Goal: Transaction & Acquisition: Purchase product/service

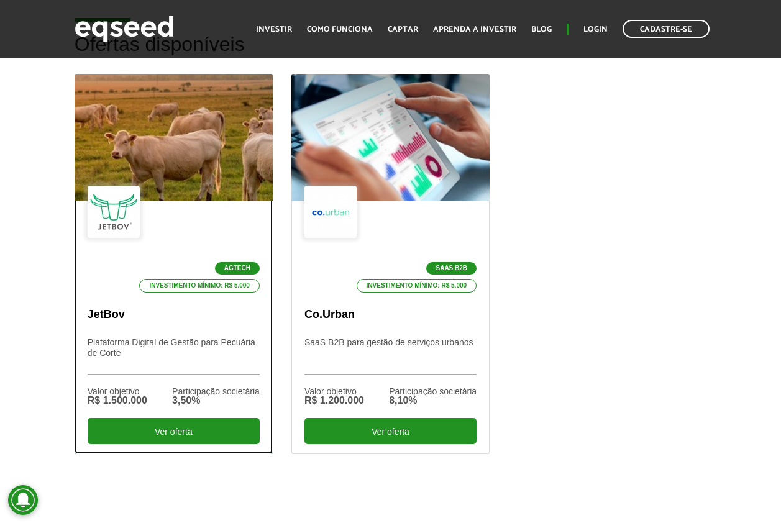
click at [177, 235] on div "Agtech Investimento mínimo: R$ 5.000" at bounding box center [174, 239] width 172 height 107
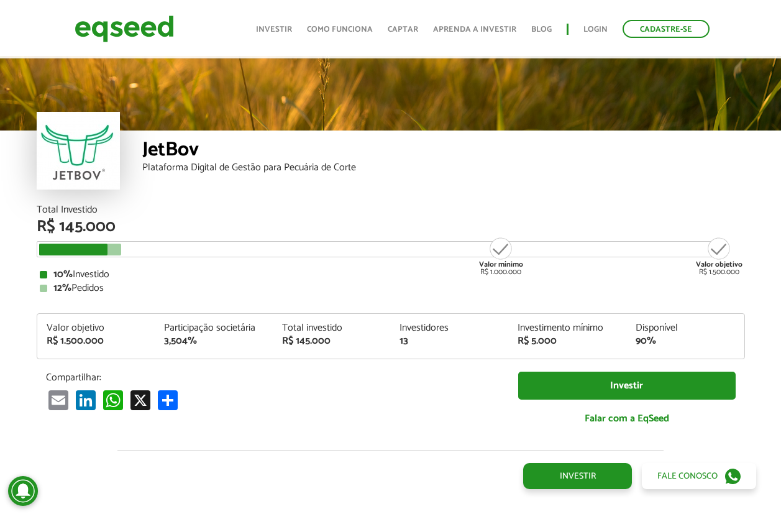
scroll to position [1368, 0]
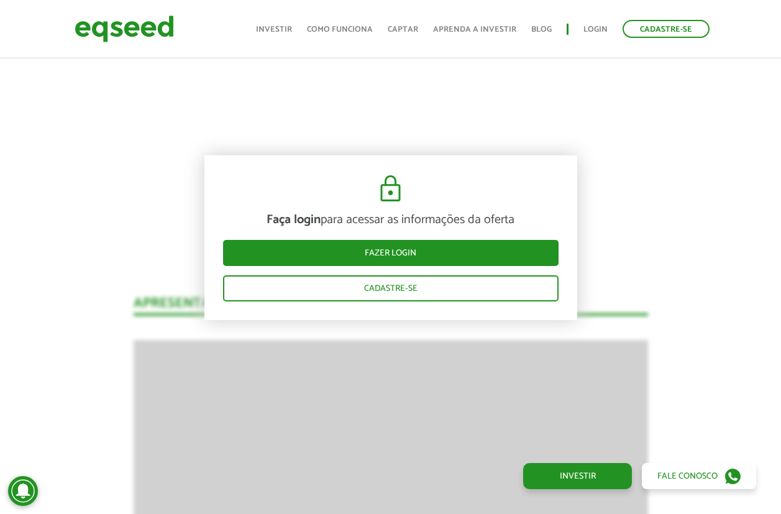
click at [331, 30] on link "Como funciona" at bounding box center [340, 29] width 66 height 8
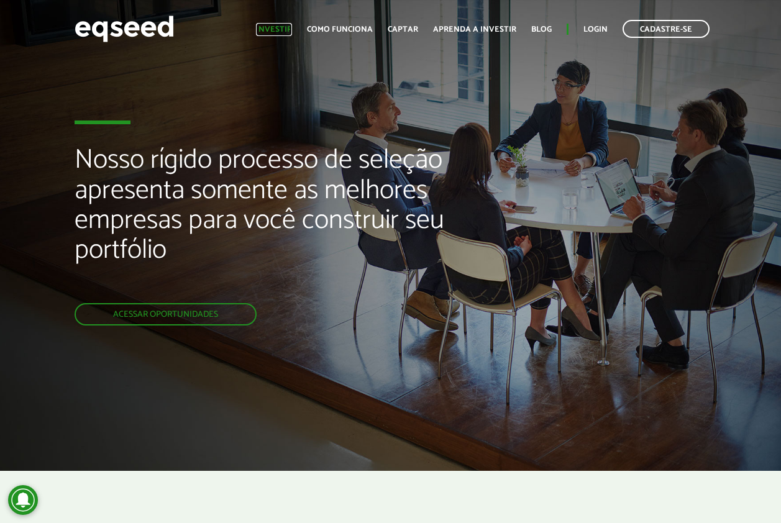
click at [290, 31] on link "Investir" at bounding box center [274, 29] width 36 height 8
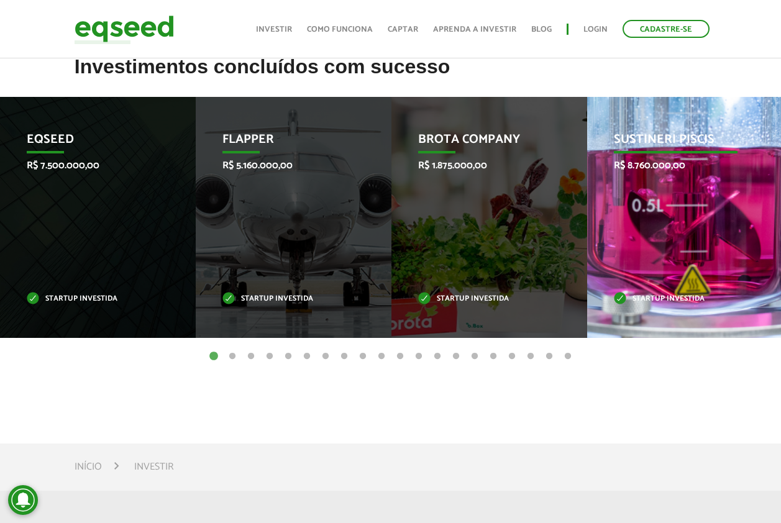
scroll to position [560, 0]
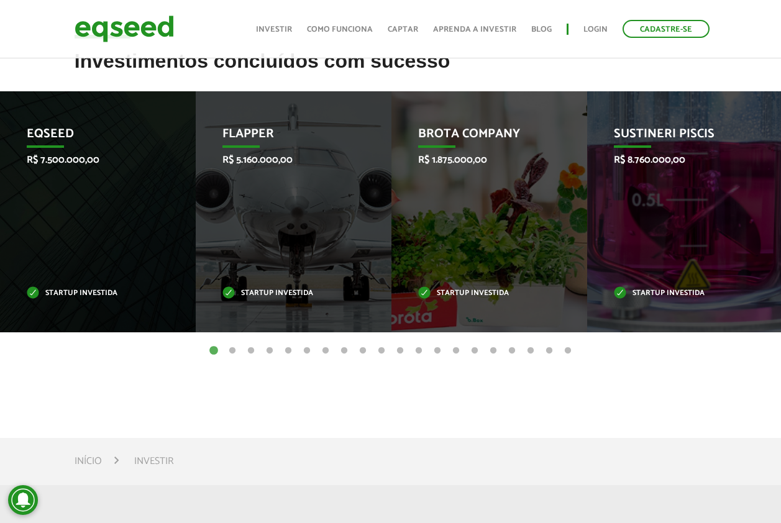
click at [777, 198] on li "Sustineri Piscis R$ 8.760.000,00 Startup investida" at bounding box center [686, 211] width 196 height 241
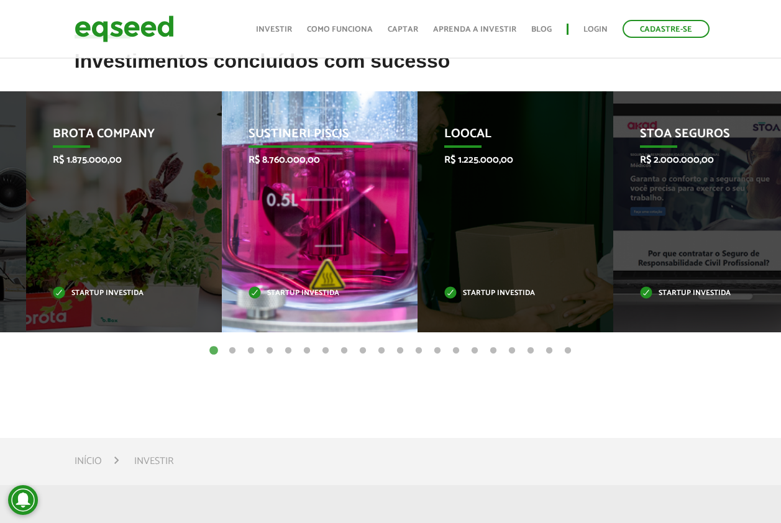
drag, startPoint x: 650, startPoint y: 206, endPoint x: 205, endPoint y: 209, distance: 445.2
click at [222, 208] on div "Sustineri Piscis R$ 8.760.000,00 Startup investida" at bounding box center [310, 211] width 177 height 241
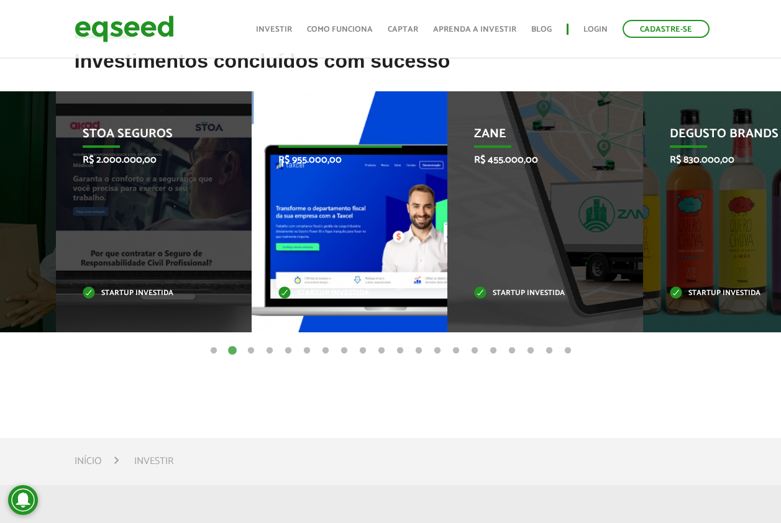
drag, startPoint x: 581, startPoint y: 202, endPoint x: 177, endPoint y: 214, distance: 404.9
click at [252, 211] on li "Taxcel R$ 955.000,00 Startup investida" at bounding box center [350, 211] width 196 height 241
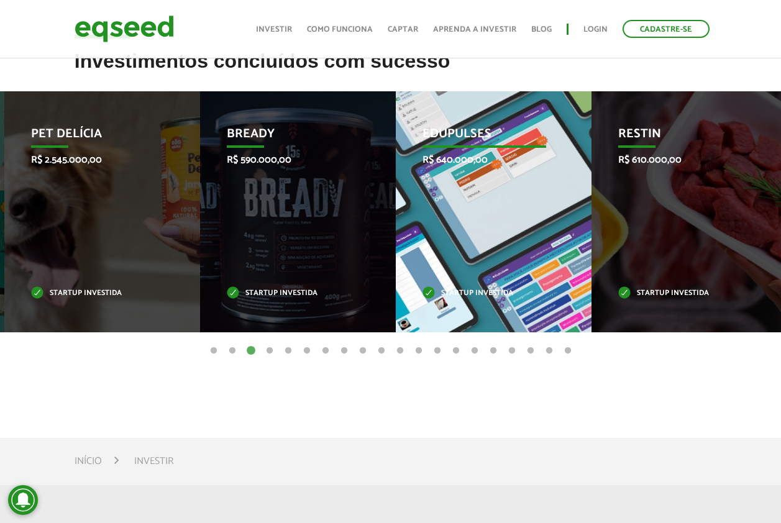
drag, startPoint x: 652, startPoint y: 200, endPoint x: 237, endPoint y: 211, distance: 414.8
click at [396, 210] on div "Edupulses R$ 640.000,00 Startup investida" at bounding box center [484, 211] width 177 height 241
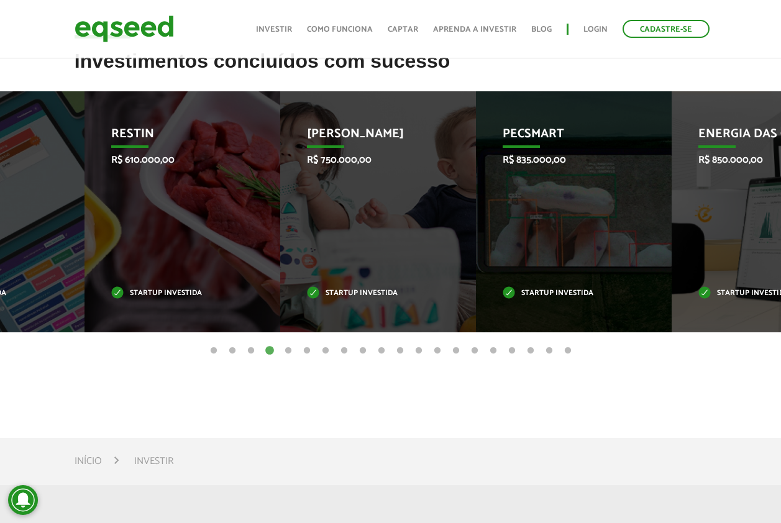
drag, startPoint x: 167, startPoint y: 212, endPoint x: 790, endPoint y: 200, distance: 623.1
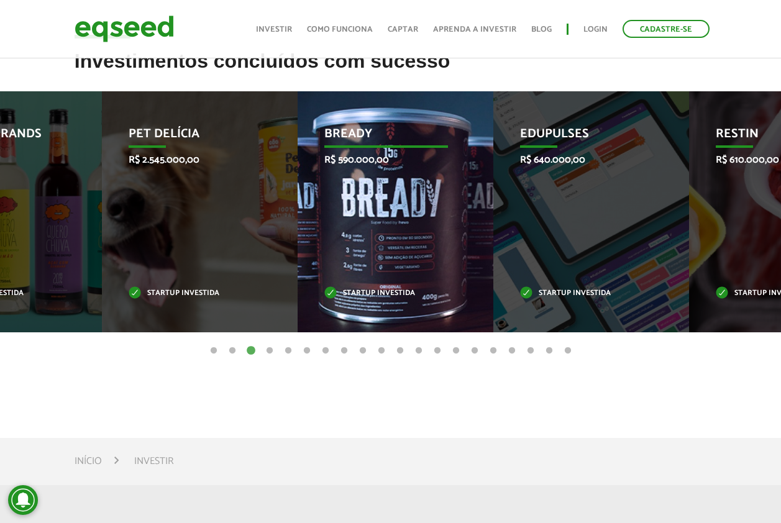
drag, startPoint x: 471, startPoint y: 224, endPoint x: 253, endPoint y: 235, distance: 217.9
click at [298, 232] on div "Bready R$ 590.000,00 Startup investida" at bounding box center [386, 211] width 177 height 241
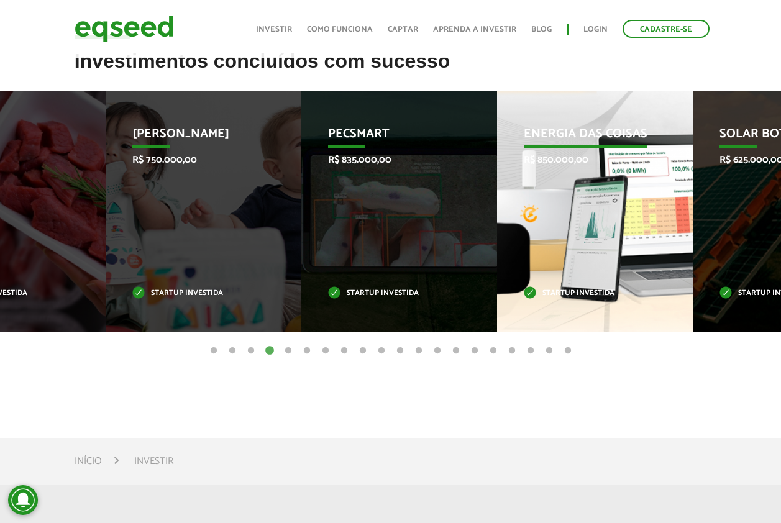
drag, startPoint x: 622, startPoint y: 211, endPoint x: 360, endPoint y: 213, distance: 261.7
click at [497, 213] on div "Energia das Coisas R$ 850.000,00 Startup investida" at bounding box center [585, 211] width 177 height 241
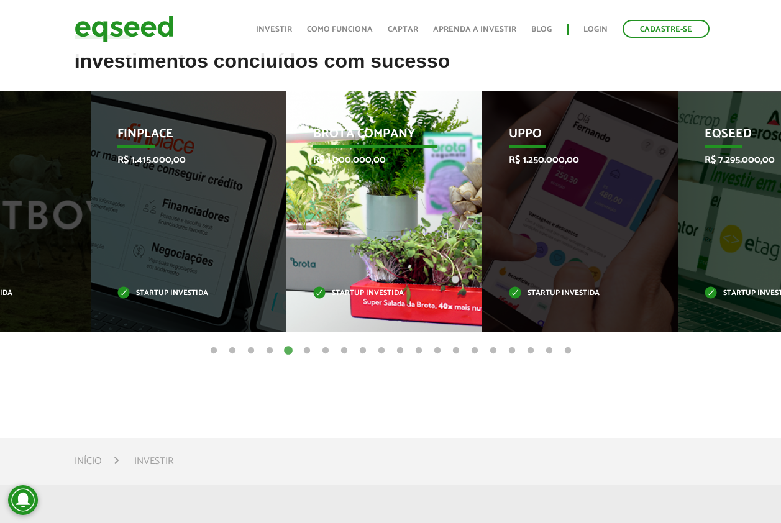
drag, startPoint x: 573, startPoint y: 185, endPoint x: 178, endPoint y: 191, distance: 395.4
click at [213, 189] on li "Finplace R$ 1.415.000,00 Startup investida" at bounding box center [189, 211] width 196 height 241
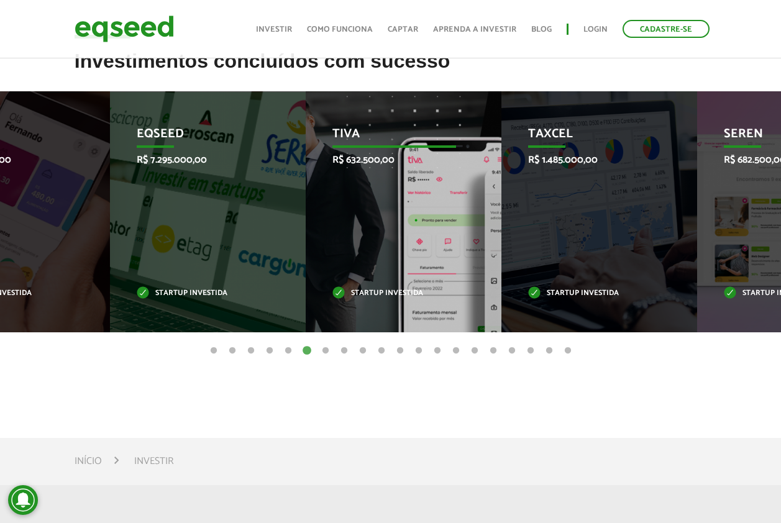
drag, startPoint x: 488, startPoint y: 196, endPoint x: 177, endPoint y: 191, distance: 311.5
click at [306, 191] on div "Tiva R$ 632.500,00 Startup investida" at bounding box center [394, 211] width 177 height 241
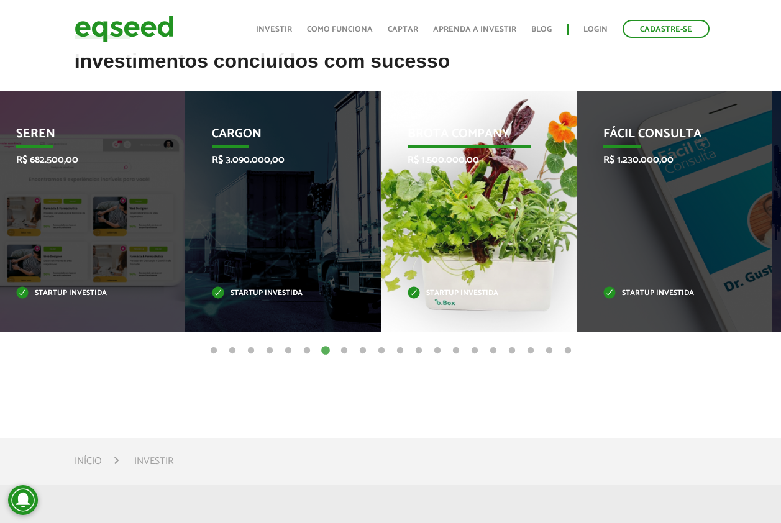
drag, startPoint x: 523, startPoint y: 202, endPoint x: 515, endPoint y: 210, distance: 11.0
click at [527, 208] on div "Brota Company R$ 1.500.000,00 Startup investida" at bounding box center [469, 211] width 177 height 241
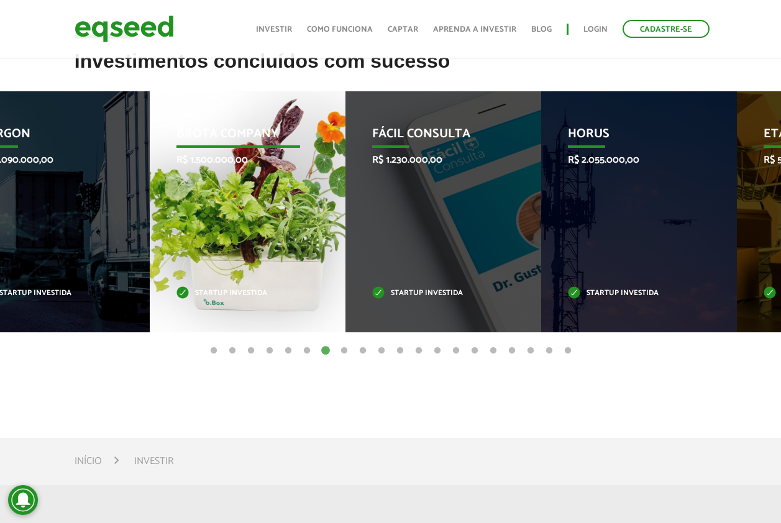
drag, startPoint x: 541, startPoint y: 222, endPoint x: 190, endPoint y: 222, distance: 350.6
click at [200, 222] on div "Brota Company R$ 1.500.000,00 Startup investida" at bounding box center [238, 211] width 177 height 241
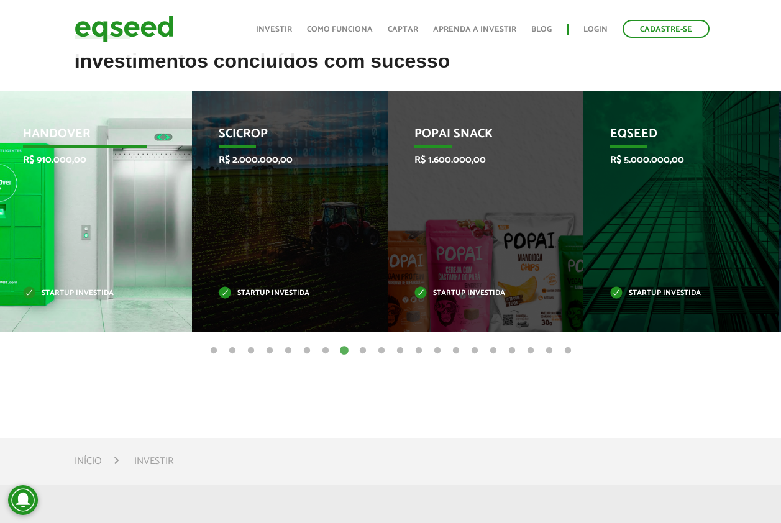
drag, startPoint x: 517, startPoint y: 206, endPoint x: 81, endPoint y: 206, distance: 436.4
click at [88, 206] on div "HandOver R$ 910.000,00 Startup investida" at bounding box center [84, 211] width 177 height 241
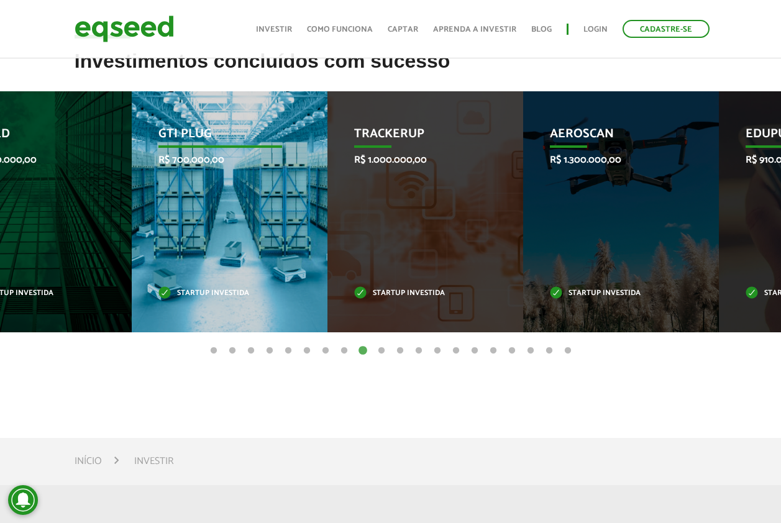
drag, startPoint x: 453, startPoint y: 201, endPoint x: 68, endPoint y: 201, distance: 384.2
click at [132, 201] on div "GTI PLUG R$ 700.000,00 Startup investida" at bounding box center [220, 211] width 177 height 241
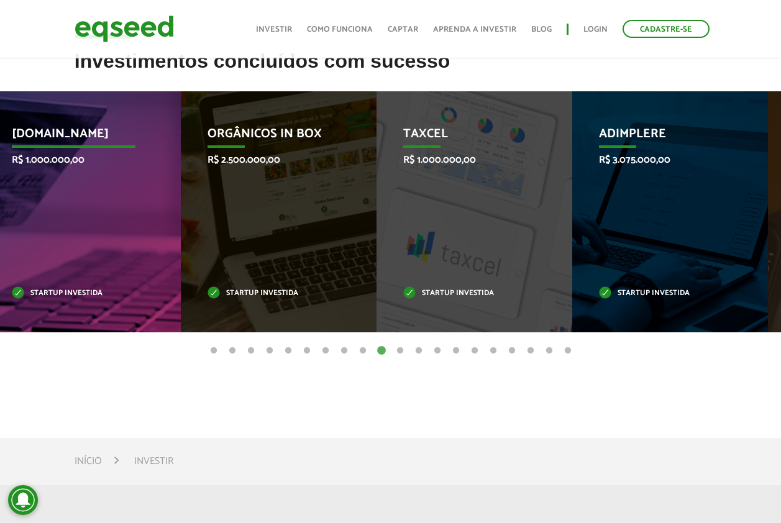
drag, startPoint x: 491, startPoint y: 200, endPoint x: 7, endPoint y: 202, distance: 483.1
click at [16, 202] on div "Marlim.co R$ 1.000.000,00 Startup investida" at bounding box center [73, 211] width 177 height 241
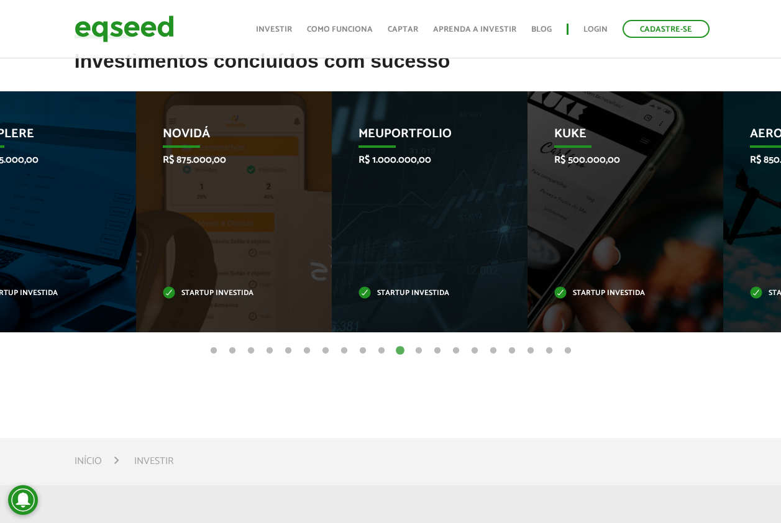
drag, startPoint x: 560, startPoint y: 201, endPoint x: -2, endPoint y: 201, distance: 562.6
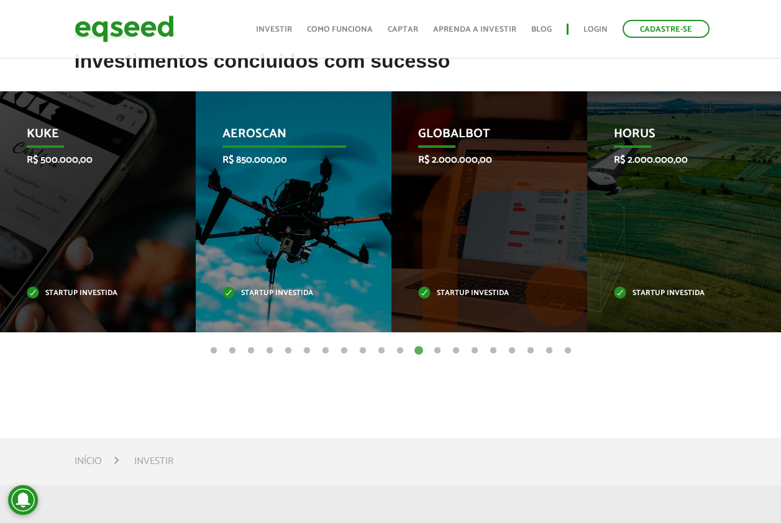
click at [257, 176] on div "Aeroscan R$ 850.000,00 Startup investida" at bounding box center [284, 211] width 177 height 241
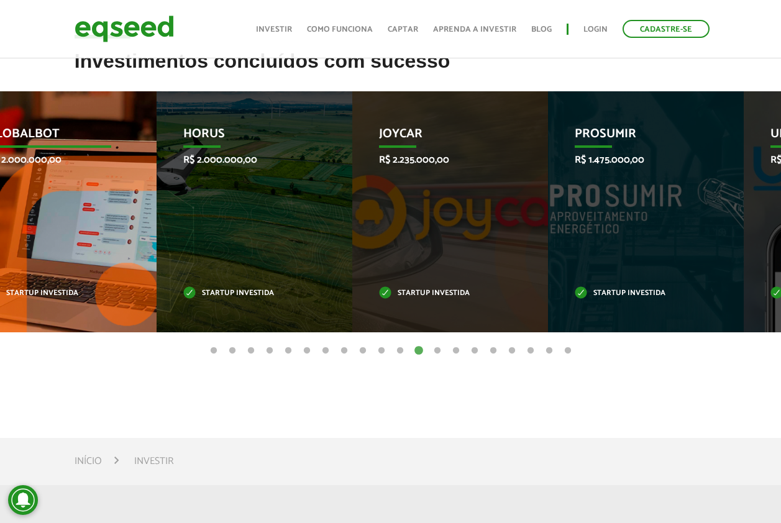
drag, startPoint x: 528, startPoint y: 232, endPoint x: 71, endPoint y: 229, distance: 457.0
click at [71, 230] on div "Globalbot R$ 2.000.000,00 Startup investida" at bounding box center [49, 211] width 177 height 241
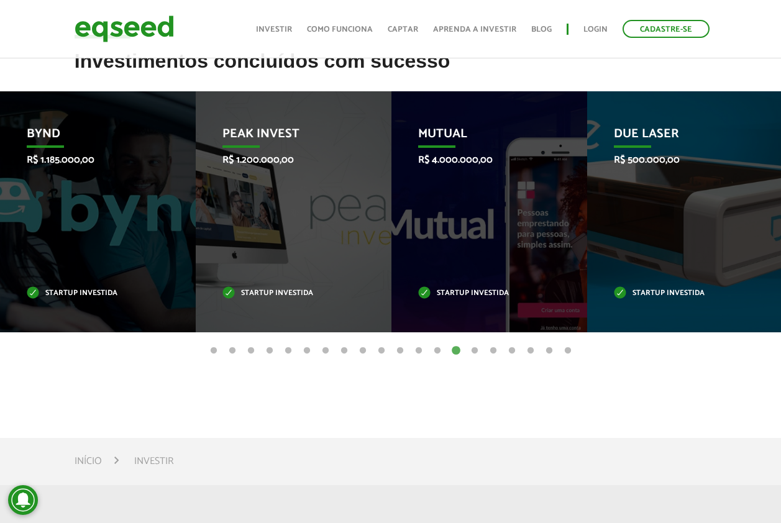
drag, startPoint x: 437, startPoint y: 225, endPoint x: -2, endPoint y: 223, distance: 439.5
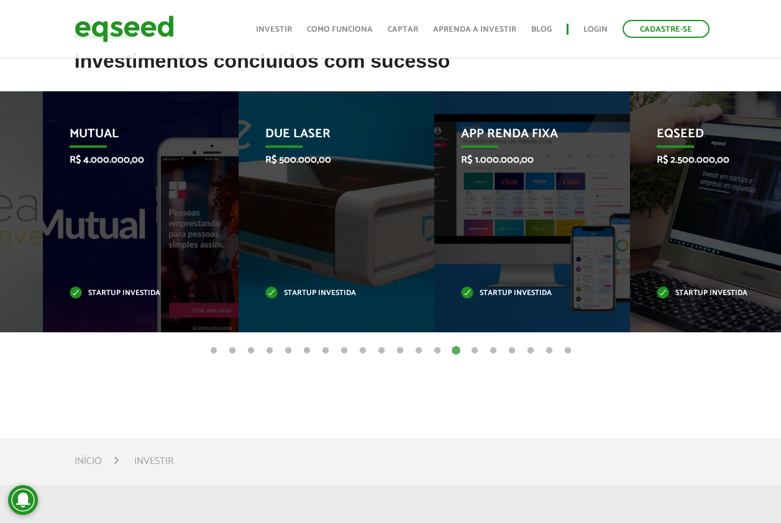
drag, startPoint x: 512, startPoint y: 224, endPoint x: -2, endPoint y: 223, distance: 514.1
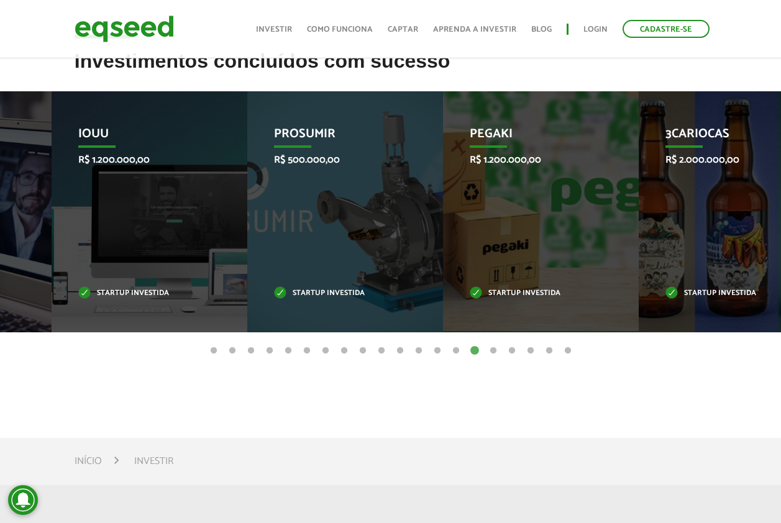
drag, startPoint x: 477, startPoint y: 225, endPoint x: -2, endPoint y: 225, distance: 480.0
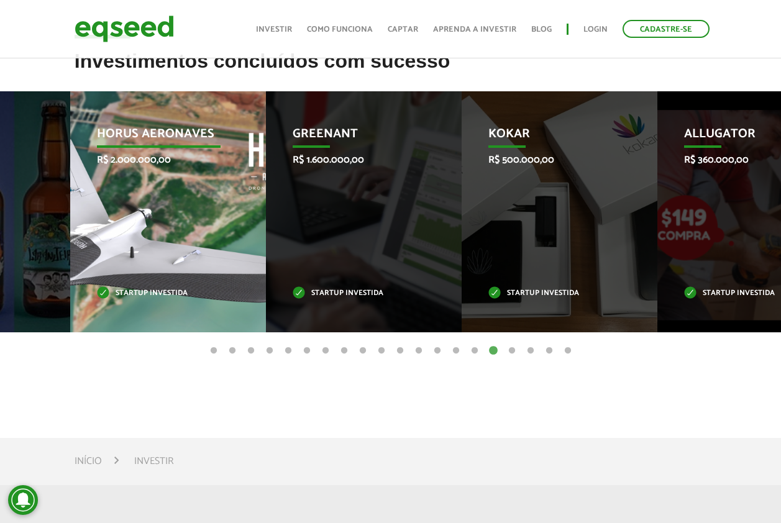
drag, startPoint x: 463, startPoint y: 227, endPoint x: 67, endPoint y: 226, distance: 395.4
click at [70, 226] on div "Horus Aeronaves R$ 2.000.000,00 Startup investida" at bounding box center [158, 211] width 177 height 241
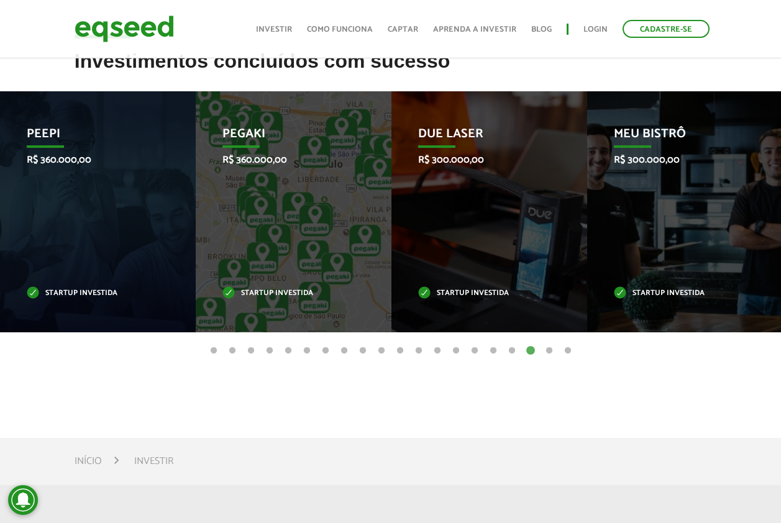
drag, startPoint x: 491, startPoint y: 242, endPoint x: -2, endPoint y: 231, distance: 493.1
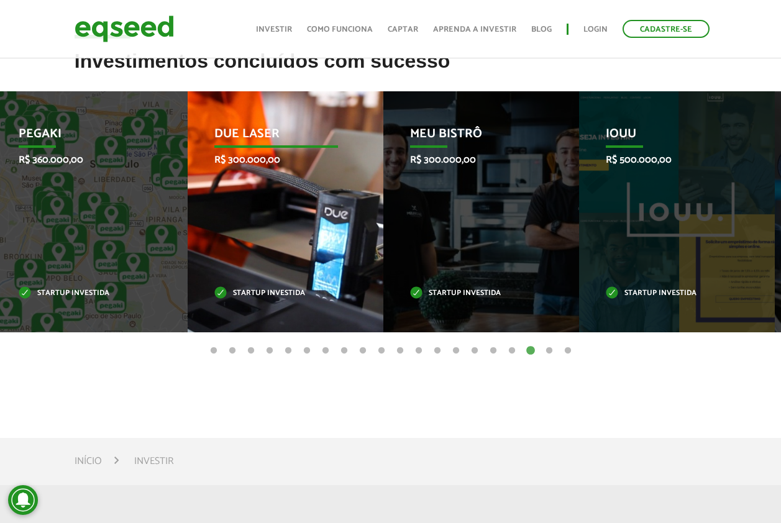
drag, startPoint x: 353, startPoint y: 226, endPoint x: 25, endPoint y: 226, distance: 328.3
click at [188, 226] on div "Due Laser R$ 300.000,00 Startup investida" at bounding box center [276, 211] width 177 height 241
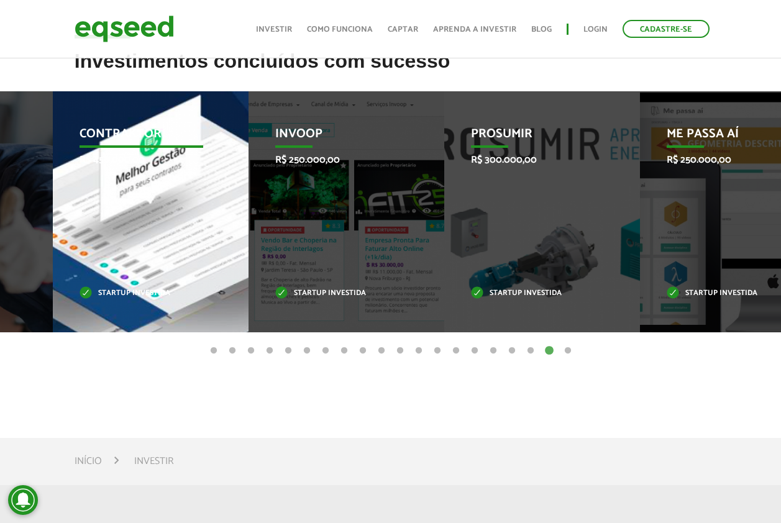
drag, startPoint x: 397, startPoint y: 229, endPoint x: 43, endPoint y: 223, distance: 353.8
click at [53, 223] on div "Contraktor R$ 450.000,00 Startup investida" at bounding box center [141, 211] width 177 height 241
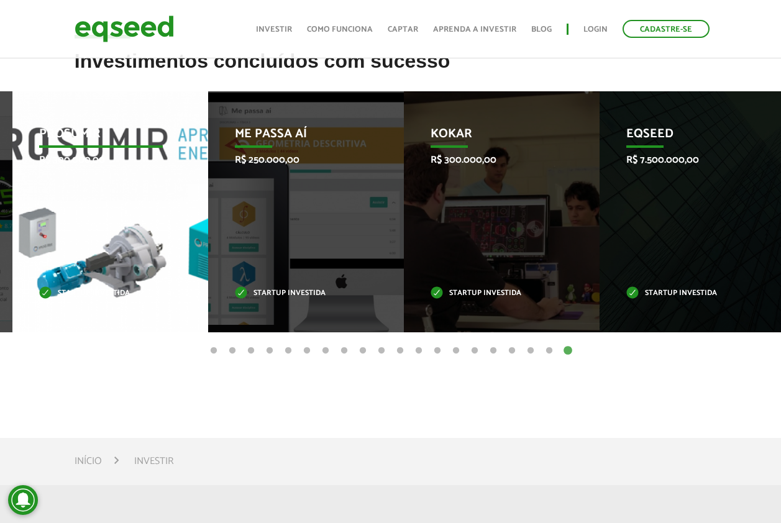
drag, startPoint x: 226, startPoint y: 239, endPoint x: 67, endPoint y: 221, distance: 159.6
click at [67, 221] on div "Prosumir R$ 300.000,00 Startup investida" at bounding box center [100, 211] width 177 height 241
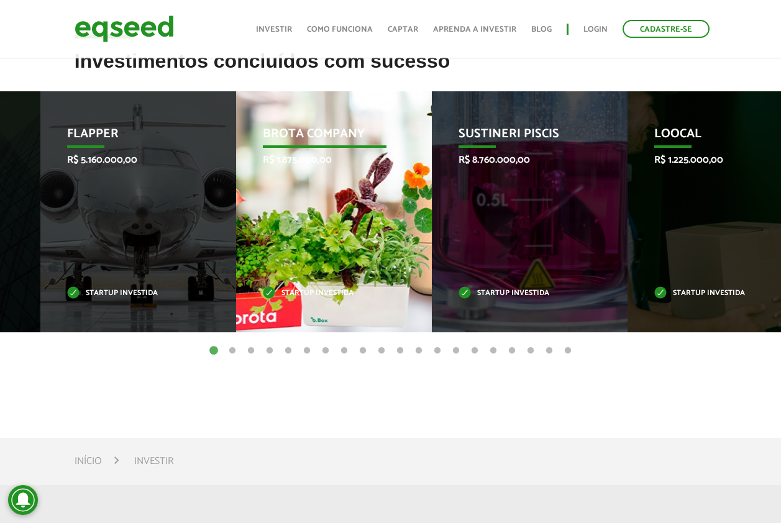
drag, startPoint x: 493, startPoint y: 195, endPoint x: 343, endPoint y: 198, distance: 149.9
click at [343, 198] on div "Brota Company R$ 1.875.000,00 Startup investida" at bounding box center [324, 211] width 177 height 241
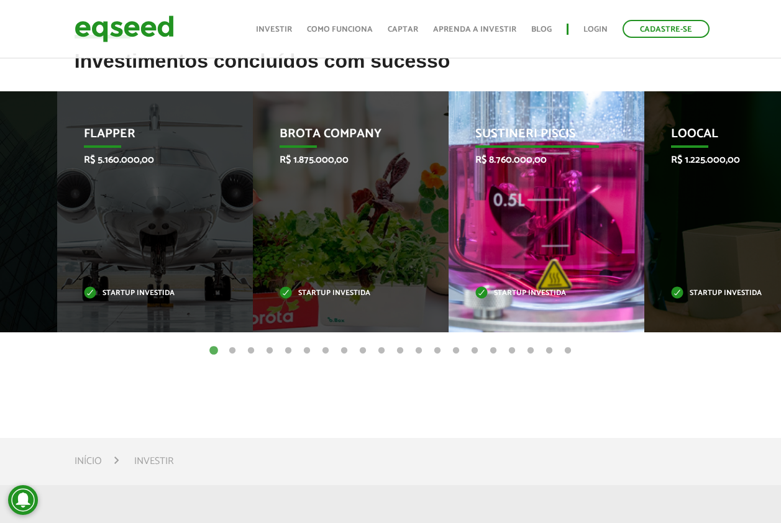
drag, startPoint x: 546, startPoint y: 197, endPoint x: 223, endPoint y: 194, distance: 323.3
click at [449, 193] on div "Sustineri Piscis R$ 8.760.000,00 Startup investida" at bounding box center [537, 211] width 177 height 241
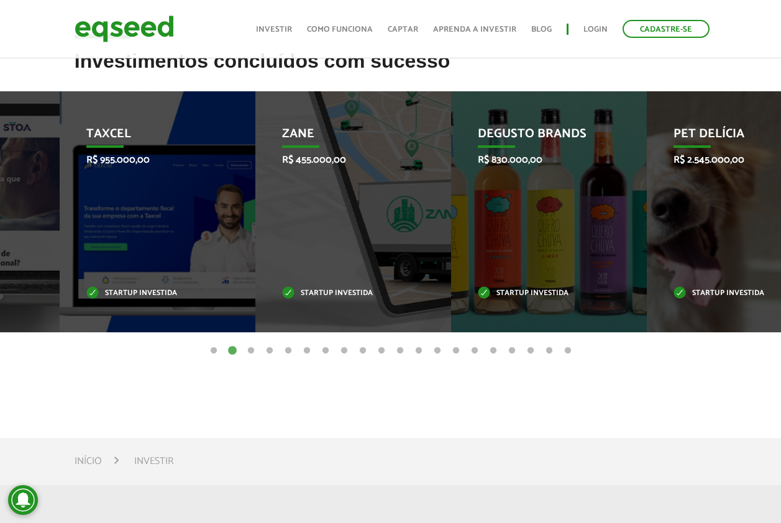
drag, startPoint x: 569, startPoint y: 209, endPoint x: 212, endPoint y: 207, distance: 357.5
click at [212, 207] on li "Taxcel R$ 955.000,00 Startup investida" at bounding box center [158, 211] width 196 height 241
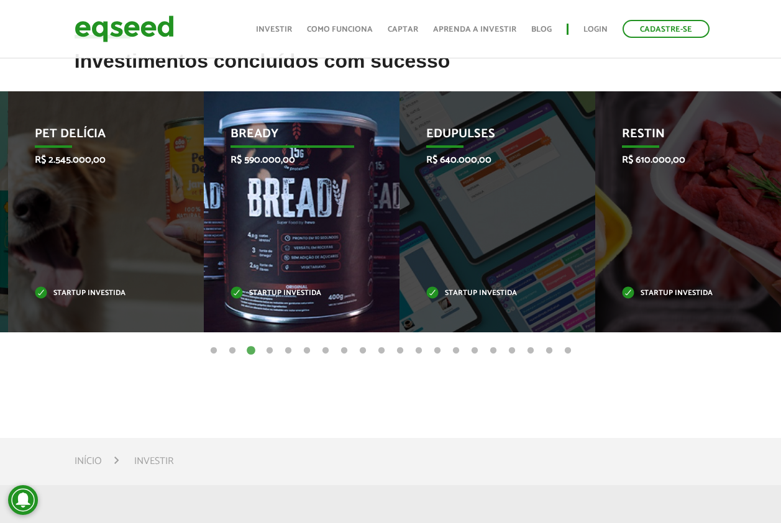
drag, startPoint x: 402, startPoint y: 201, endPoint x: 223, endPoint y: 201, distance: 179.1
click at [223, 201] on div "Bready R$ 590.000,00 Startup investida" at bounding box center [292, 211] width 177 height 241
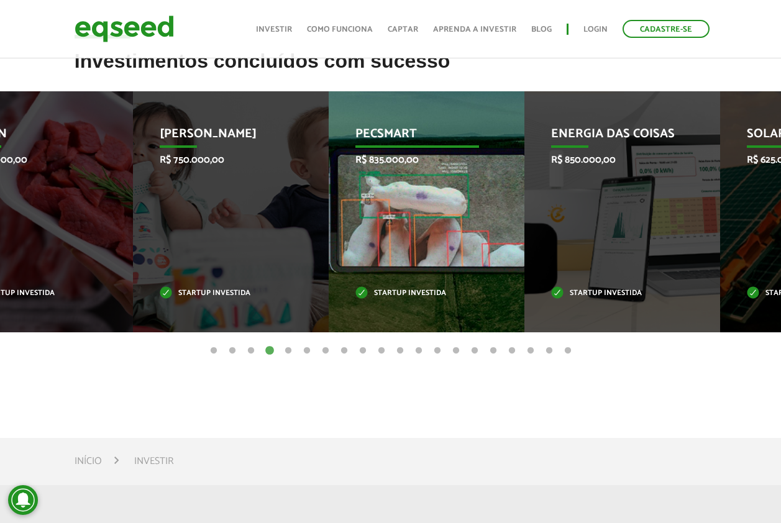
drag, startPoint x: 494, startPoint y: 206, endPoint x: 203, endPoint y: 206, distance: 290.3
click at [329, 206] on div "Pecsmart R$ 835.000,00 Startup investida" at bounding box center [417, 211] width 177 height 241
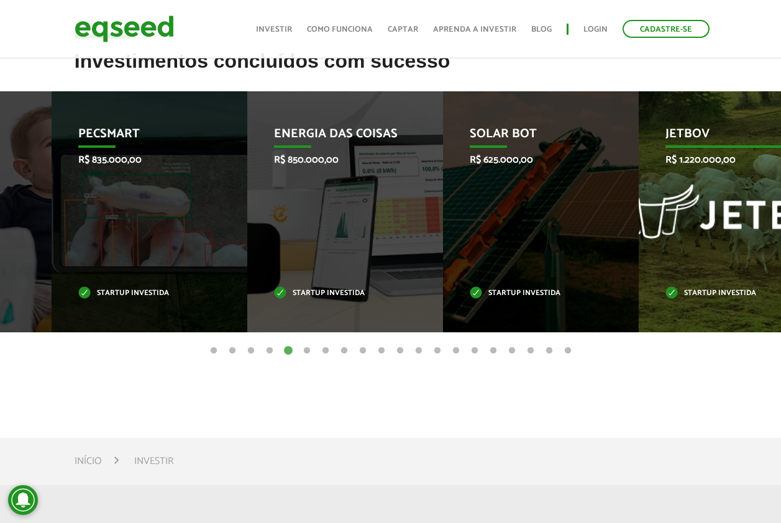
drag, startPoint x: 234, startPoint y: 224, endPoint x: 695, endPoint y: 222, distance: 461.3
click at [696, 221] on div "JetBov R$ 1.220.000,00 Startup investida" at bounding box center [727, 211] width 177 height 241
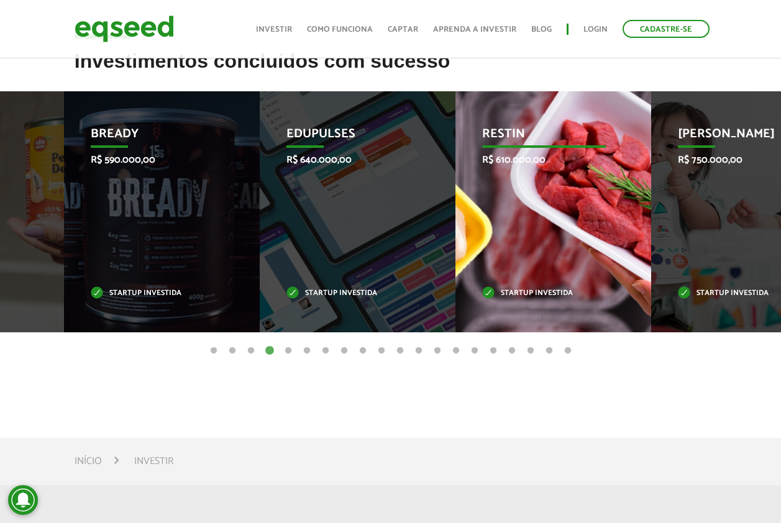
drag, startPoint x: 208, startPoint y: 263, endPoint x: 745, endPoint y: 262, distance: 537.2
click at [747, 262] on div "Jornada Mima R$ 750.000,00 Startup investida" at bounding box center [740, 211] width 177 height 241
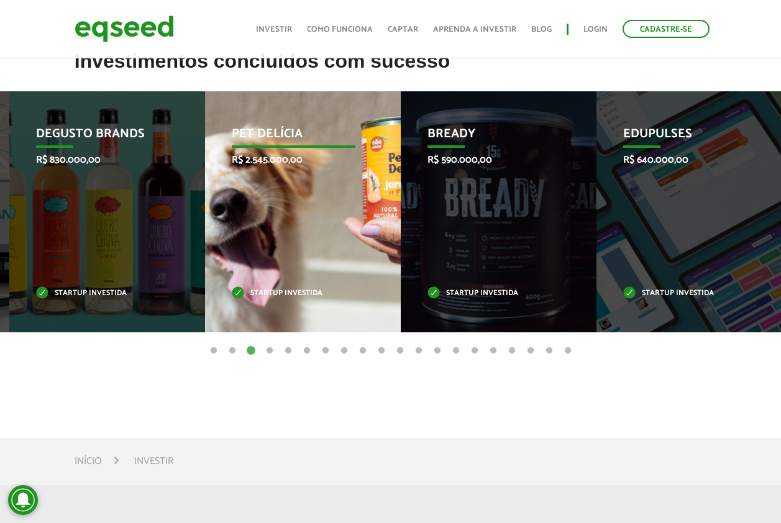
drag, startPoint x: 328, startPoint y: 271, endPoint x: 769, endPoint y: 271, distance: 440.8
click at [382, 271] on div "Pet Delícia R$ 2.545.000,00 Startup investida" at bounding box center [293, 211] width 177 height 241
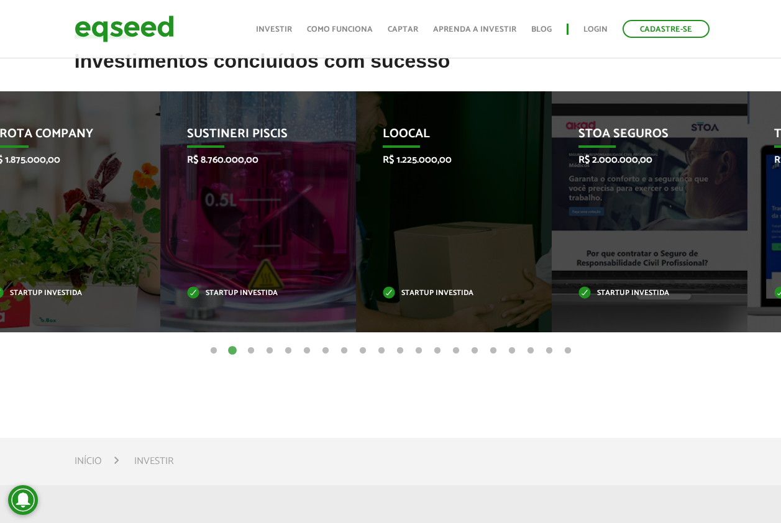
drag, startPoint x: 140, startPoint y: 185, endPoint x: 790, endPoint y: 191, distance: 650.3
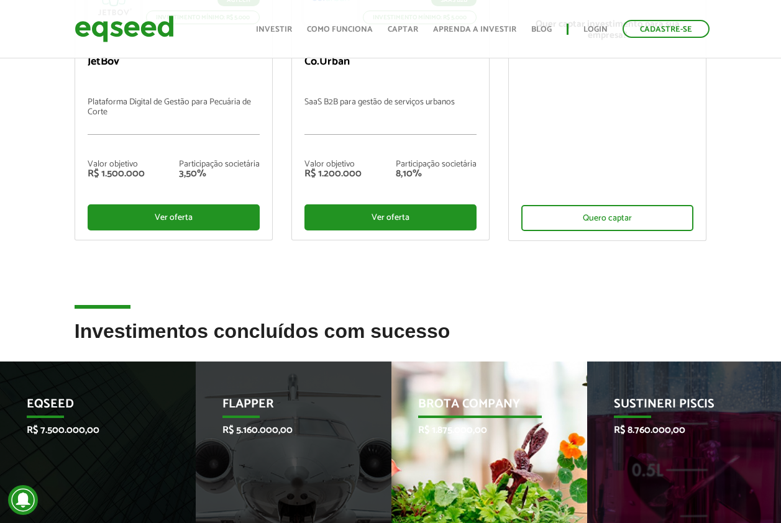
scroll to position [497, 0]
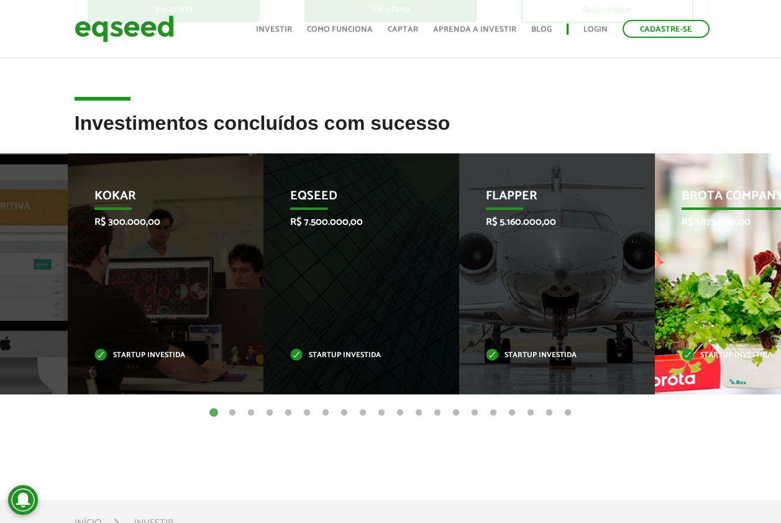
drag, startPoint x: 402, startPoint y: 311, endPoint x: 666, endPoint y: 305, distance: 263.7
click at [666, 305] on div "Brota Company R$ 1.875.000,00 Startup investida" at bounding box center [743, 274] width 177 height 241
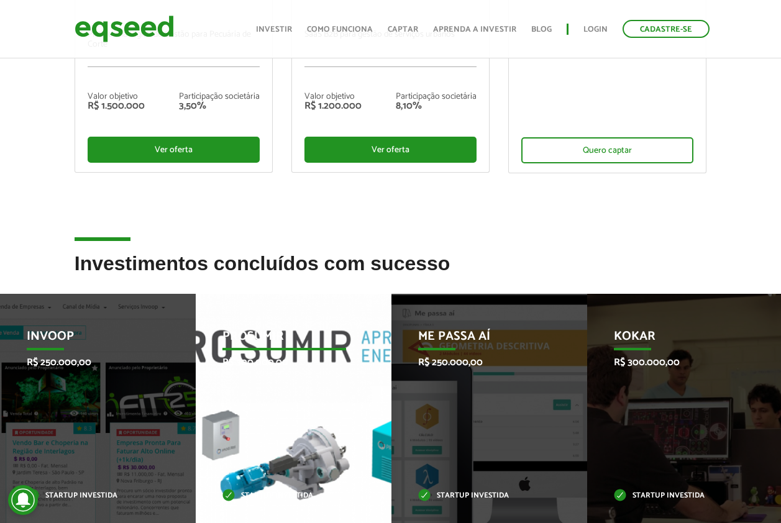
scroll to position [435, 0]
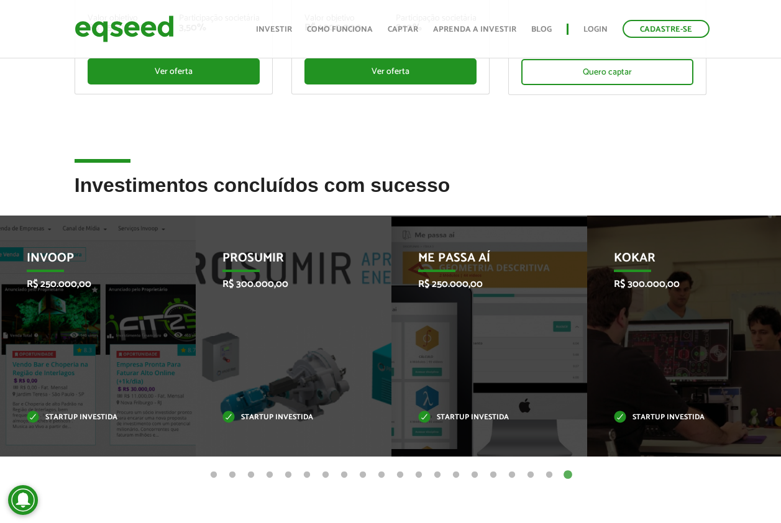
click at [213, 477] on button "1" at bounding box center [214, 475] width 12 height 12
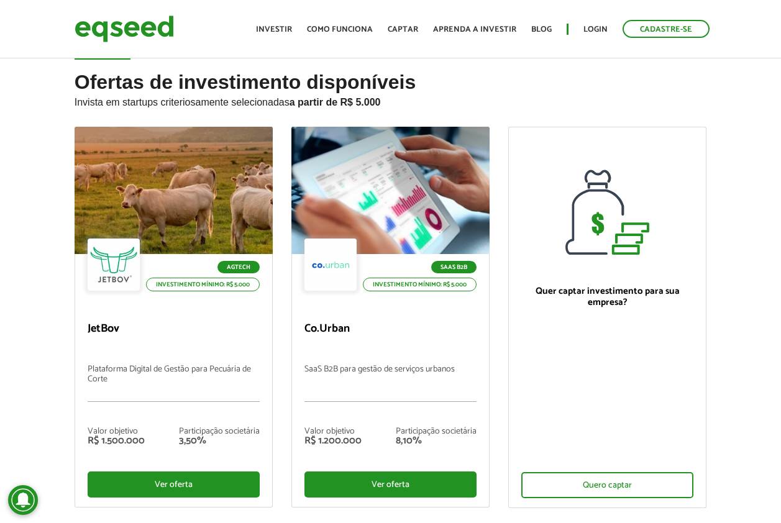
scroll to position [0, 0]
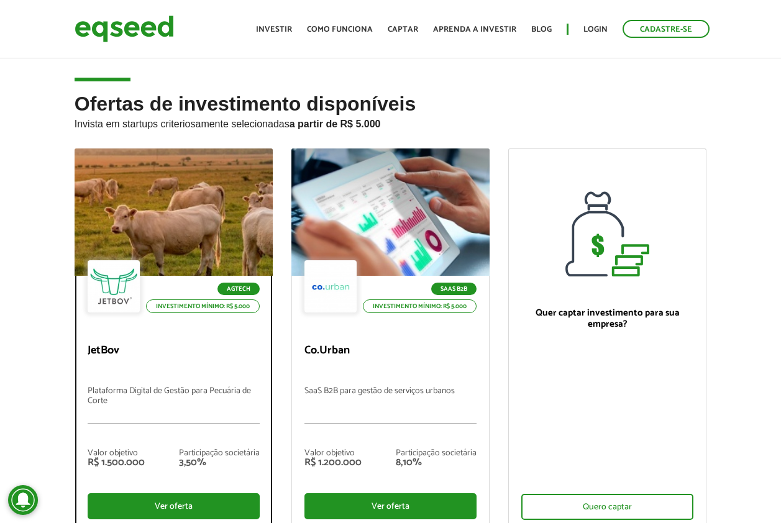
click at [166, 295] on div "Agtech Investimento mínimo: R$ 5.000" at bounding box center [174, 287] width 172 height 55
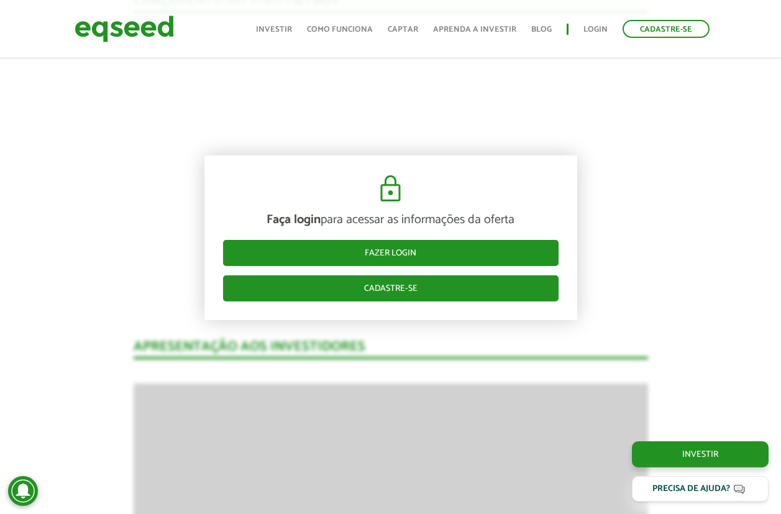
scroll to position [1306, 0]
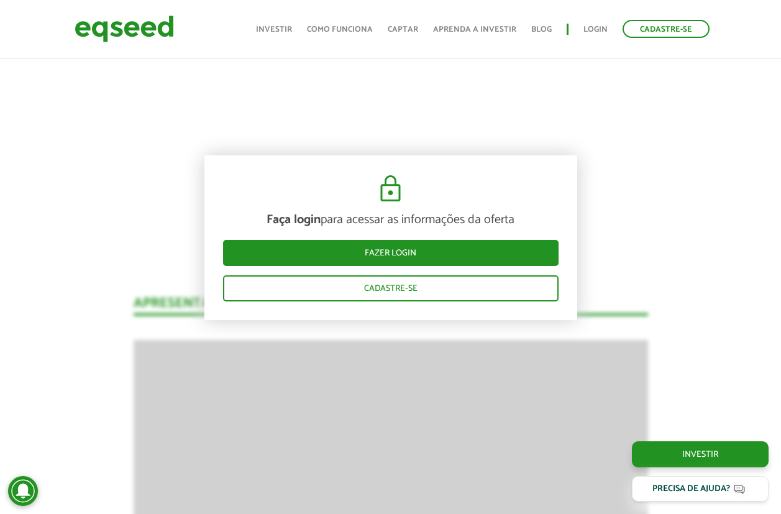
scroll to position [1306, 0]
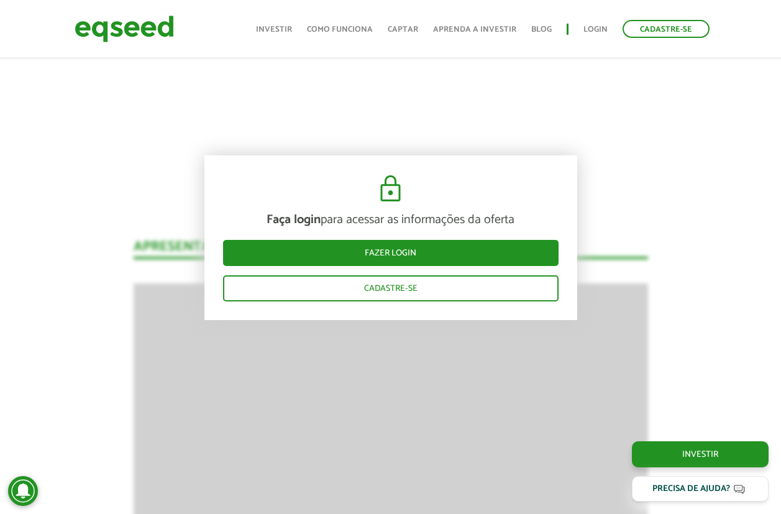
scroll to position [1306, 0]
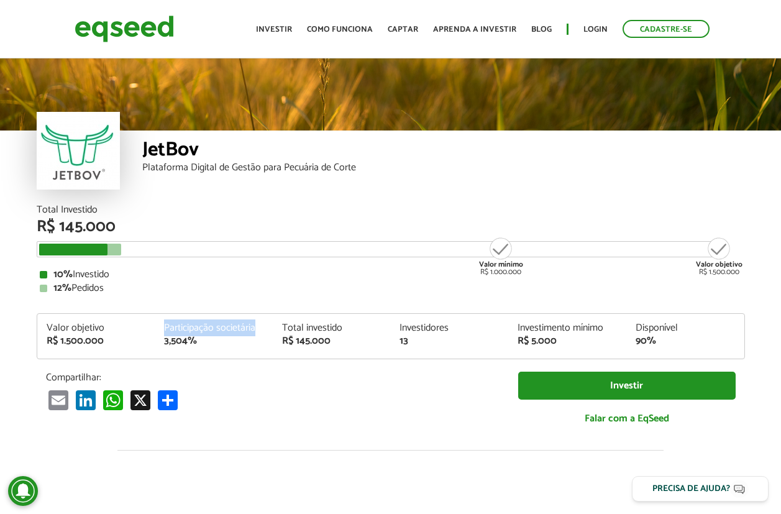
drag, startPoint x: 165, startPoint y: 325, endPoint x: 268, endPoint y: 326, distance: 103.2
click at [268, 326] on div "Participação societária 3,504%" at bounding box center [214, 334] width 118 height 23
copy div "Participação societária"
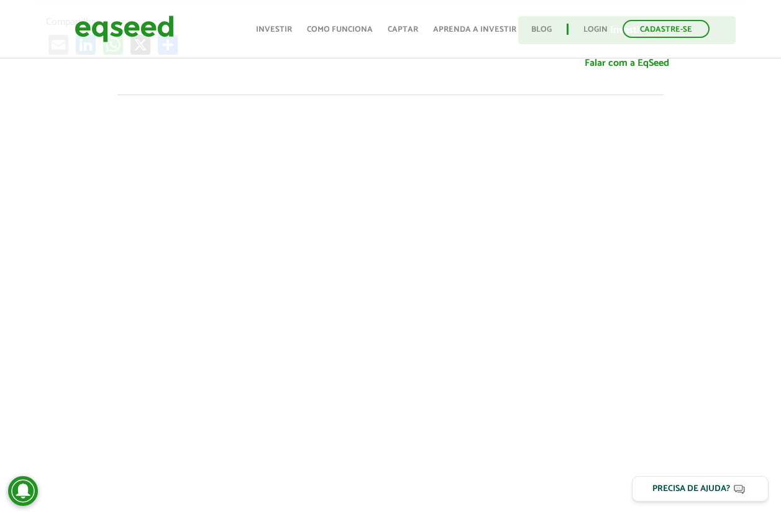
scroll to position [418, 0]
